Goal: Information Seeking & Learning: Find specific fact

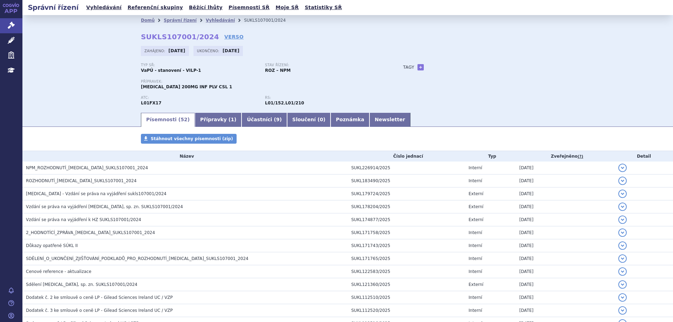
drag, startPoint x: 584, startPoint y: 61, endPoint x: 435, endPoint y: 56, distance: 149.4
click at [296, 61] on div "Domů Správní řízení Vyhledávání SUKLS107001/2024 SUKLS107001/2024 VERSO Zahájen…" at bounding box center [347, 63] width 650 height 97
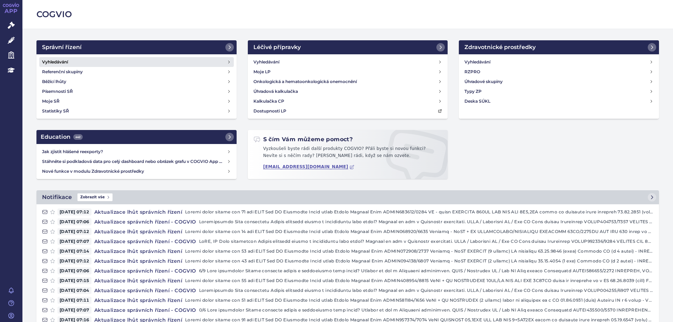
click at [48, 61] on h4 "Vyhledávání" at bounding box center [55, 62] width 26 height 7
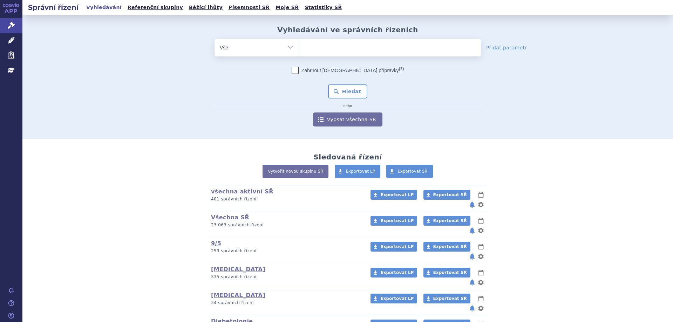
click at [330, 47] on ul at bounding box center [390, 46] width 182 height 15
click at [299, 47] on select at bounding box center [299, 48] width 0 height 18
type input "ry"
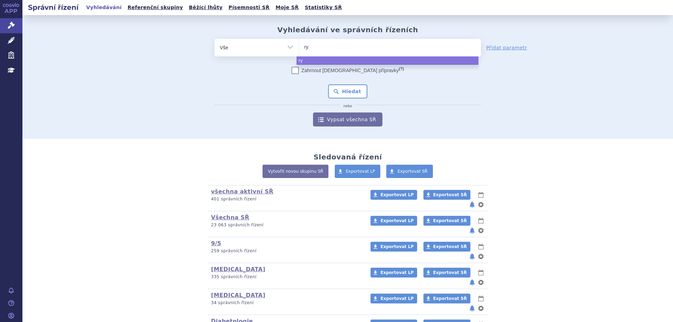
type input "ryb"
type input "rybel"
type input "rybelsu"
type input "rybelsus"
select select "rybelsus"
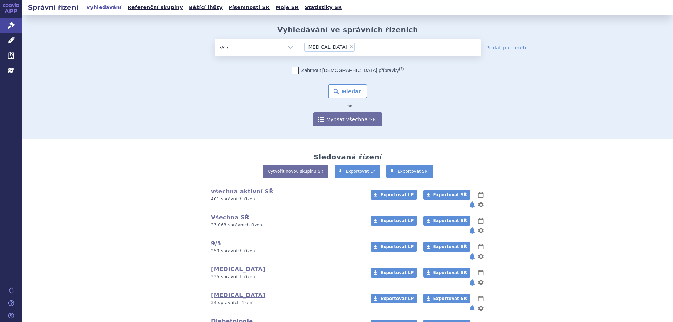
click at [336, 84] on div "Zahrnout bratrské přípravky (?) Hledat nebo Vypsat všechna SŘ" at bounding box center [347, 97] width 266 height 60
click at [336, 89] on button "Hledat" at bounding box center [348, 91] width 40 height 14
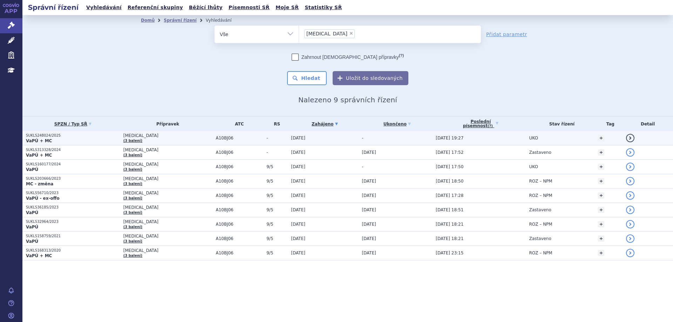
click at [42, 138] on strong "VaPÚ + MC" at bounding box center [39, 140] width 26 height 5
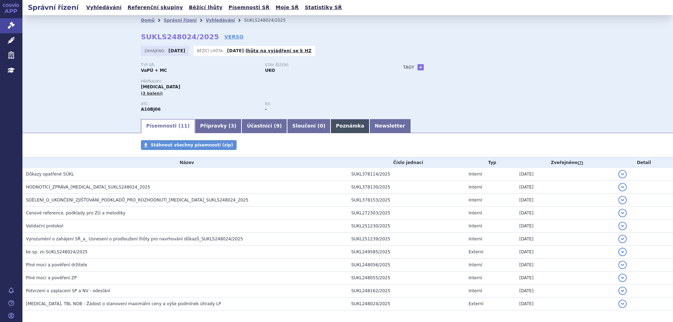
click at [330, 125] on link "Poznámka" at bounding box center [349, 126] width 39 height 14
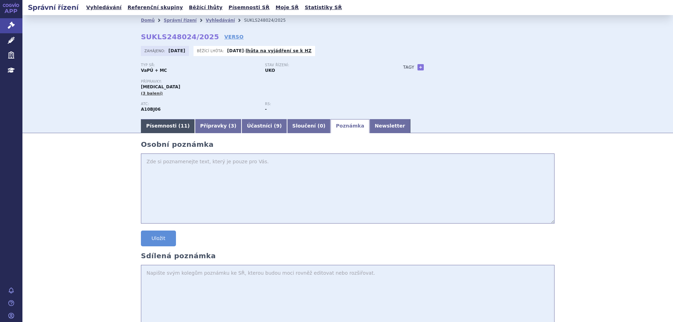
click at [163, 127] on link "Písemnosti ( 11 )" at bounding box center [168, 126] width 54 height 14
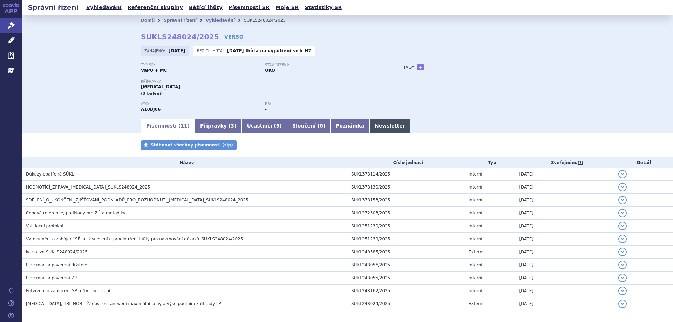
click at [369, 129] on link "Newsletter" at bounding box center [389, 126] width 41 height 14
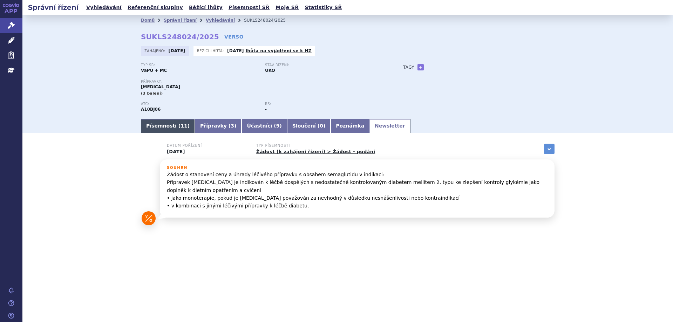
click at [159, 131] on link "Písemnosti ( 11 )" at bounding box center [168, 126] width 54 height 14
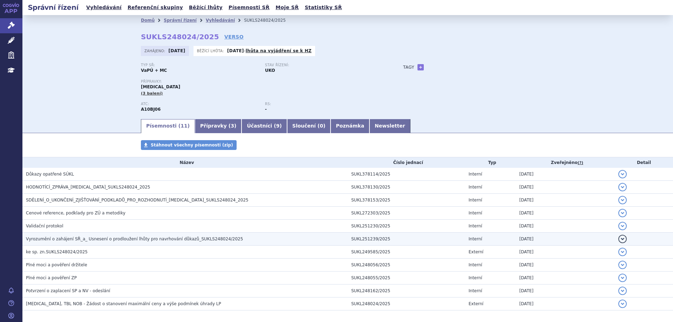
scroll to position [30, 0]
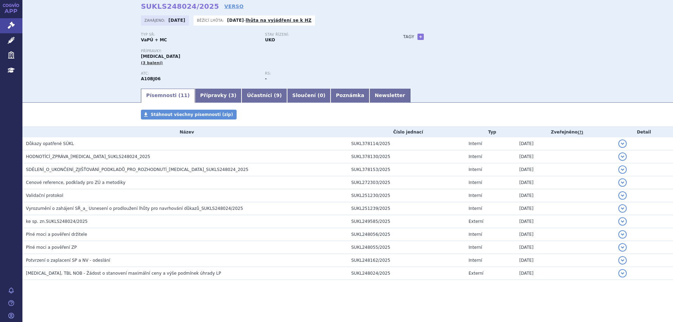
click at [409, 96] on ul "Písemnosti ( 11 ) Přípravky ( 3 ) Účastníci ( 9 ) Sloučení ( 0 ) Poznámka Newsl…" at bounding box center [348, 95] width 414 height 15
click at [263, 302] on section "Domů Správní řízení Vyhledávání SUKLS248024/2025 SUKLS248024/2025 VERSO [GEOGRA…" at bounding box center [347, 154] width 650 height 338
click at [422, 68] on div "Typ SŘ: VaPÚ + MC Stav řízení: UKO Přípravky: [MEDICAL_DATA] (3 balení) ATC: A1…" at bounding box center [348, 60] width 414 height 55
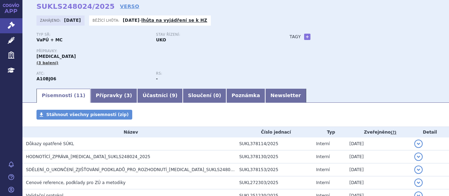
scroll to position [16, 0]
